Goal: Task Accomplishment & Management: Use online tool/utility

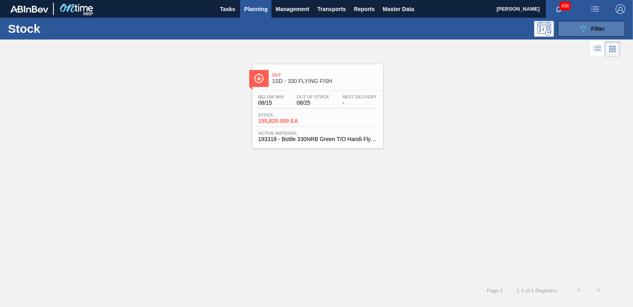
click at [571, 35] on button "089F7B8B-B2A5-4AFE-B5C0-19BA573D28AC Filter" at bounding box center [591, 29] width 67 height 16
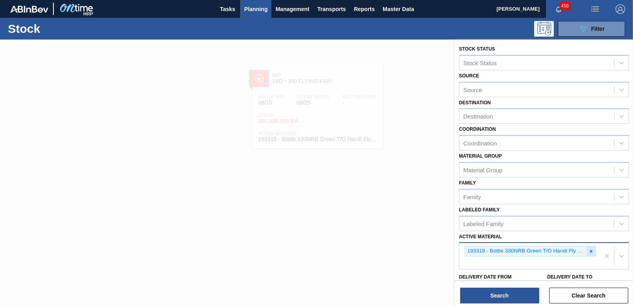
drag, startPoint x: 591, startPoint y: 252, endPoint x: 577, endPoint y: 251, distance: 14.7
click at [591, 252] on icon at bounding box center [591, 252] width 6 height 6
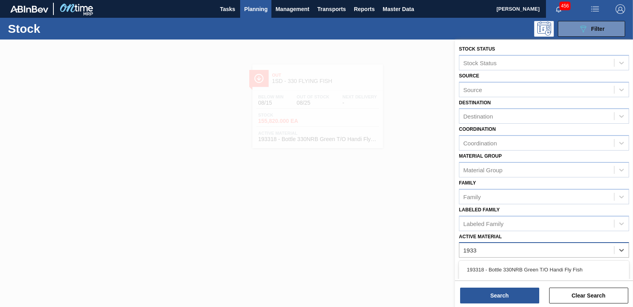
type Material "19331"
drag, startPoint x: 542, startPoint y: 276, endPoint x: 518, endPoint y: 298, distance: 32.8
click at [541, 276] on div "193318 - Bottle 330NRB Green T/O Handi Fly Fish" at bounding box center [544, 270] width 170 height 15
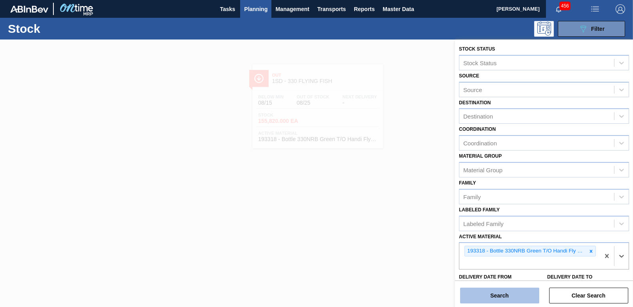
click at [511, 294] on button "Search" at bounding box center [499, 296] width 79 height 16
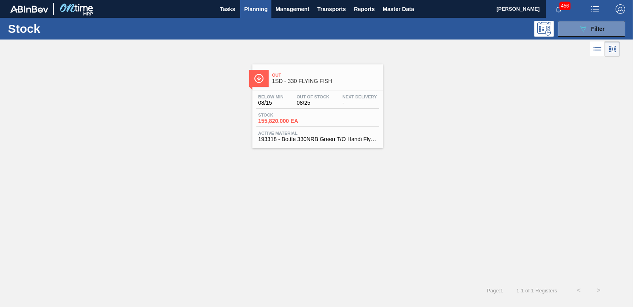
click at [282, 125] on div "Stock 155,820.000 EA" at bounding box center [317, 120] width 123 height 14
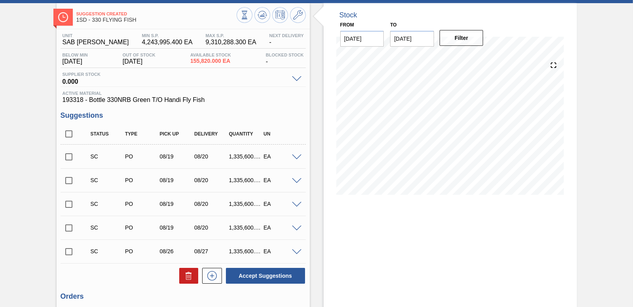
scroll to position [36, 0]
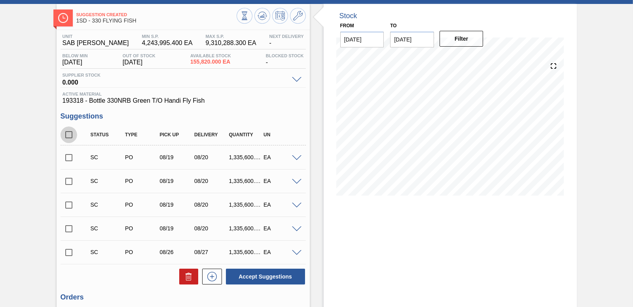
click at [70, 133] on input "checkbox" at bounding box center [69, 135] width 17 height 17
checkbox input "true"
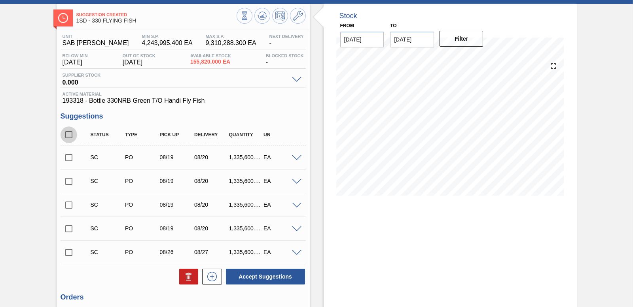
checkbox input "true"
click at [65, 131] on input "checkbox" at bounding box center [69, 135] width 17 height 17
checkbox input "false"
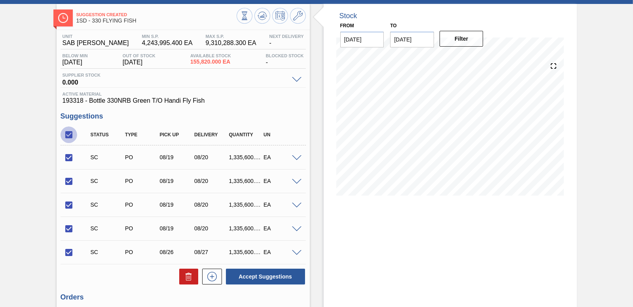
checkbox input "false"
click at [68, 155] on input "checkbox" at bounding box center [69, 158] width 17 height 17
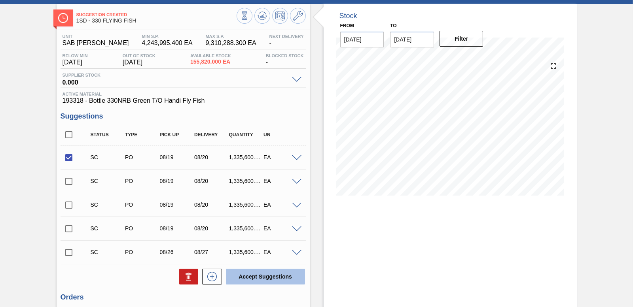
click at [257, 278] on button "Accept Suggestions" at bounding box center [265, 277] width 79 height 16
checkbox input "false"
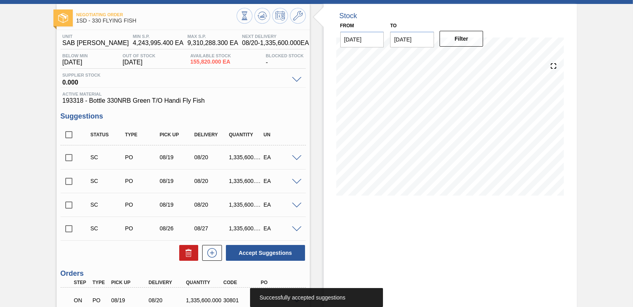
scroll to position [75, 0]
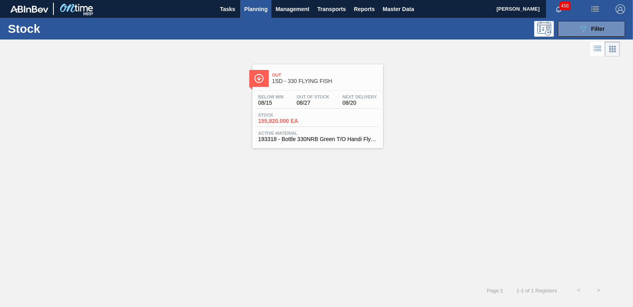
click at [291, 121] on span "155,820.000 EA" at bounding box center [285, 121] width 55 height 6
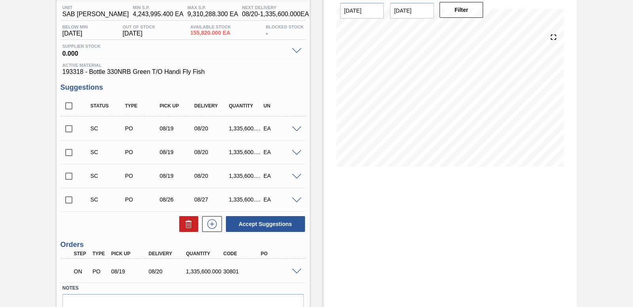
scroll to position [105, 0]
